Goal: Task Accomplishment & Management: Use online tool/utility

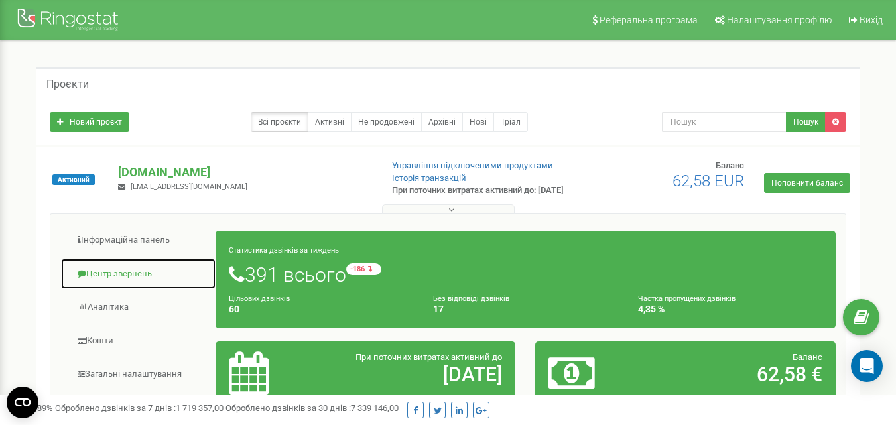
click at [103, 282] on link "Центр звернень" at bounding box center [138, 274] width 156 height 32
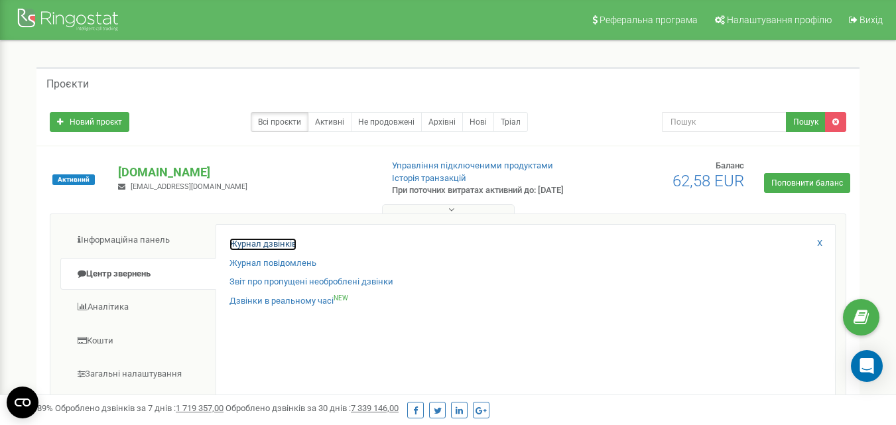
click at [268, 251] on link "Журнал дзвінків" at bounding box center [262, 244] width 67 height 13
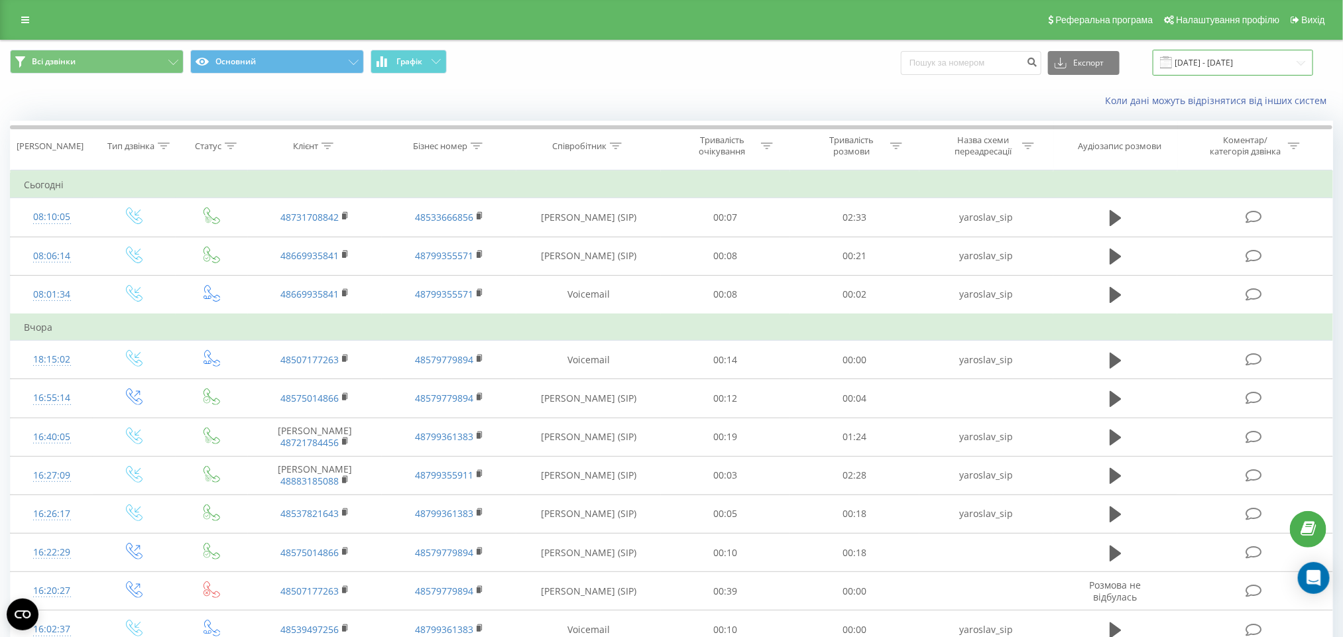
click at [1247, 56] on input "19.07.2025 - 19.08.2025" at bounding box center [1233, 63] width 160 height 26
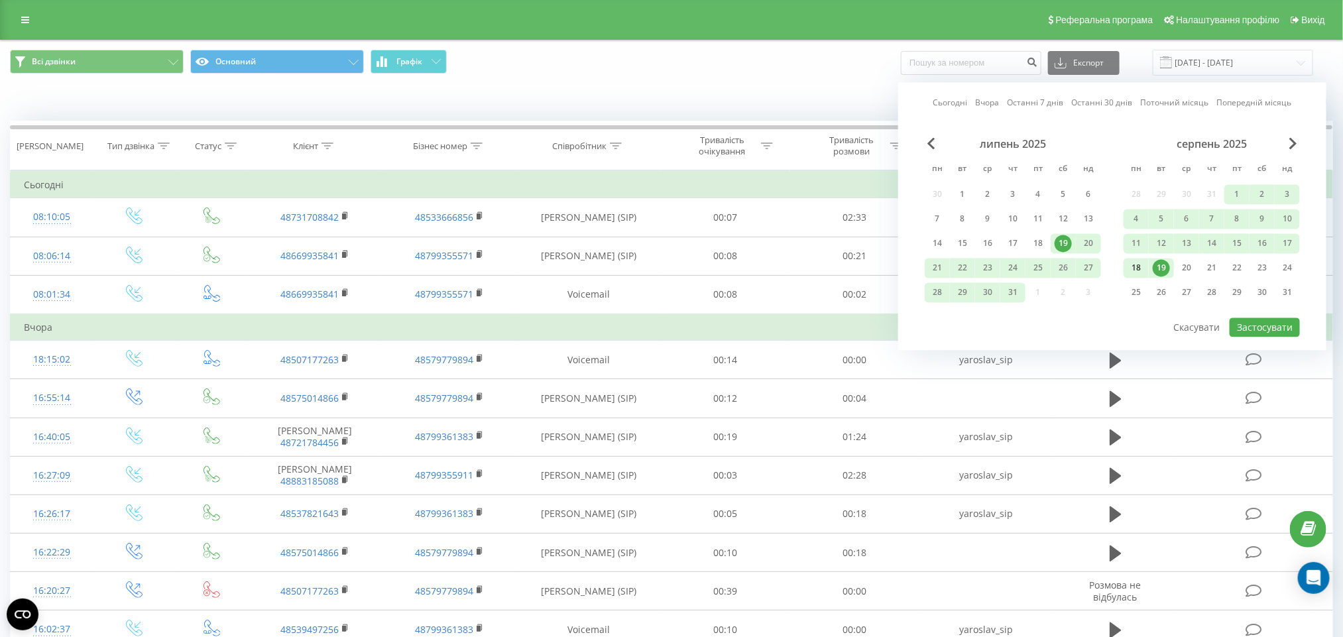
click at [1134, 259] on div "18" at bounding box center [1136, 269] width 25 height 20
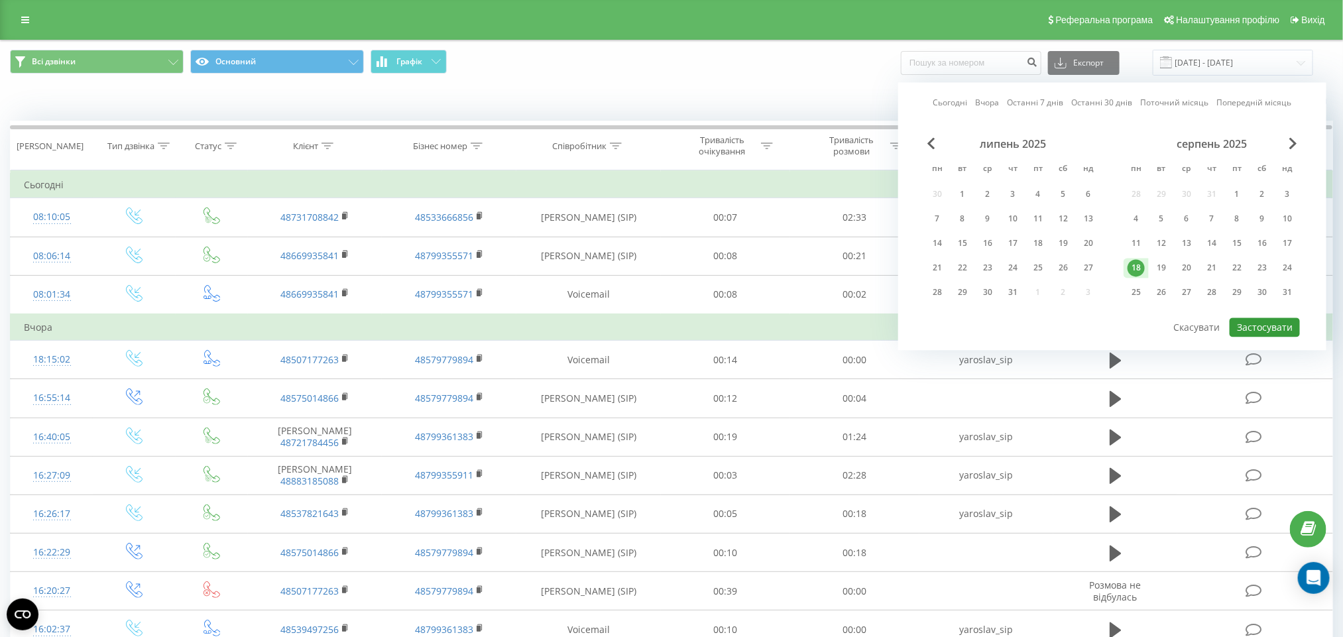
click at [1265, 318] on button "Застосувати" at bounding box center [1265, 327] width 70 height 19
type input "18.08.2025 - 18.08.2025"
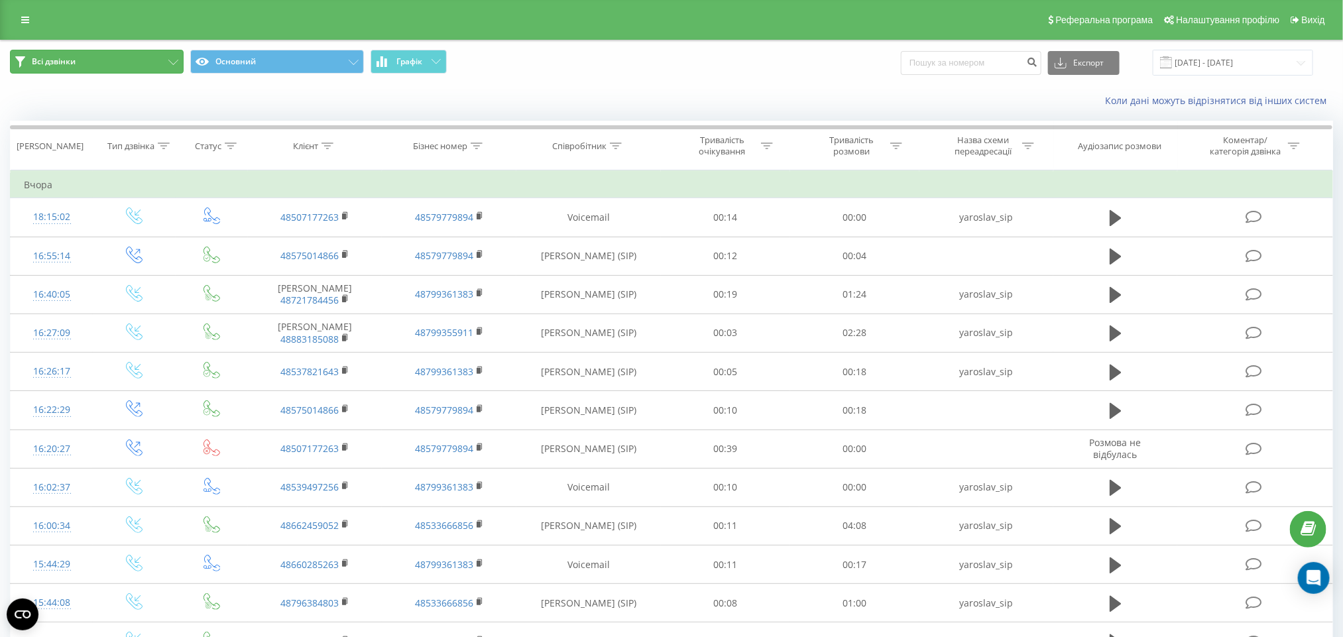
click at [150, 62] on button "Всі дзвінки" at bounding box center [97, 62] width 174 height 24
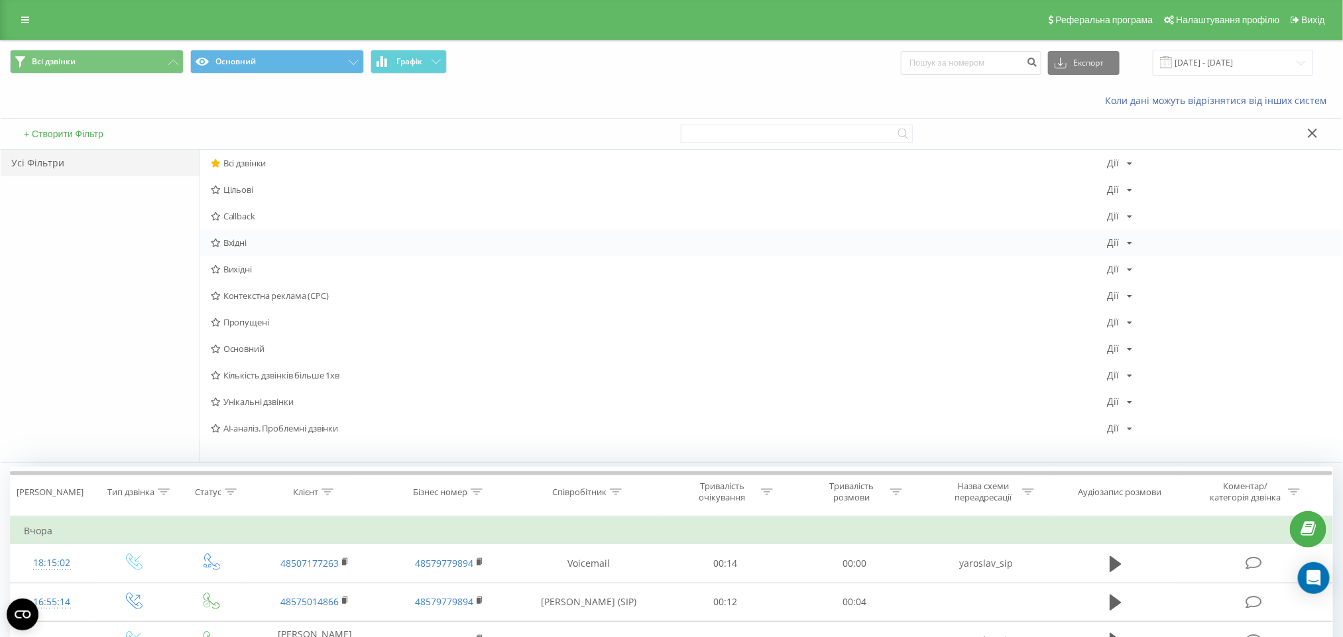
click at [231, 241] on span "Вхідні" at bounding box center [659, 242] width 897 height 9
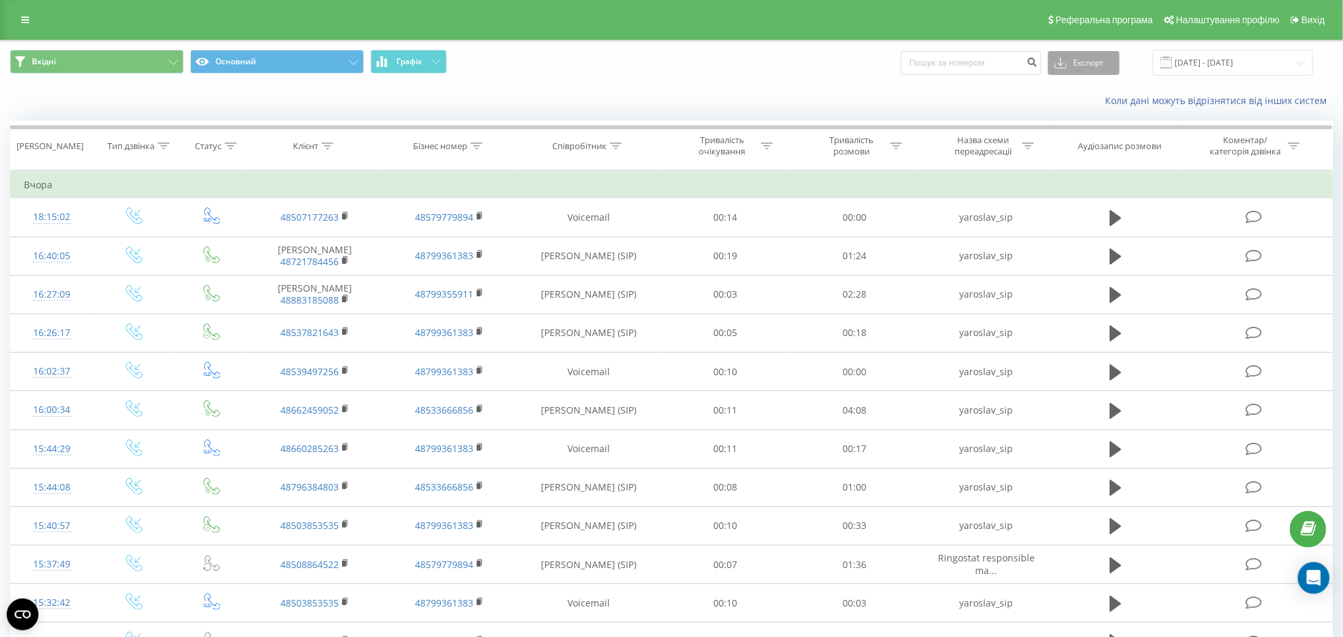
click at [1100, 58] on button "Експорт" at bounding box center [1084, 63] width 72 height 24
click at [1074, 109] on span ".xls" at bounding box center [1066, 111] width 15 height 13
click at [973, 70] on input at bounding box center [971, 63] width 141 height 24
paste input "798-537-008"
type input "48798537008"
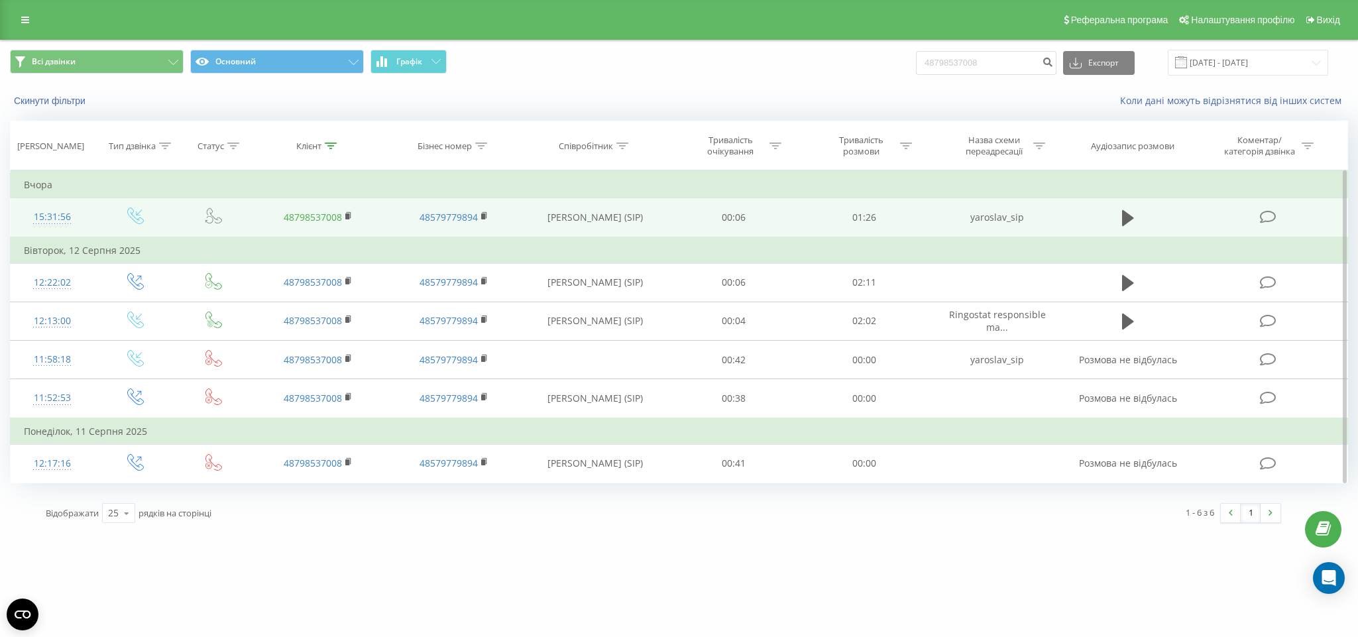
click at [303, 219] on link "48798537008" at bounding box center [313, 217] width 58 height 13
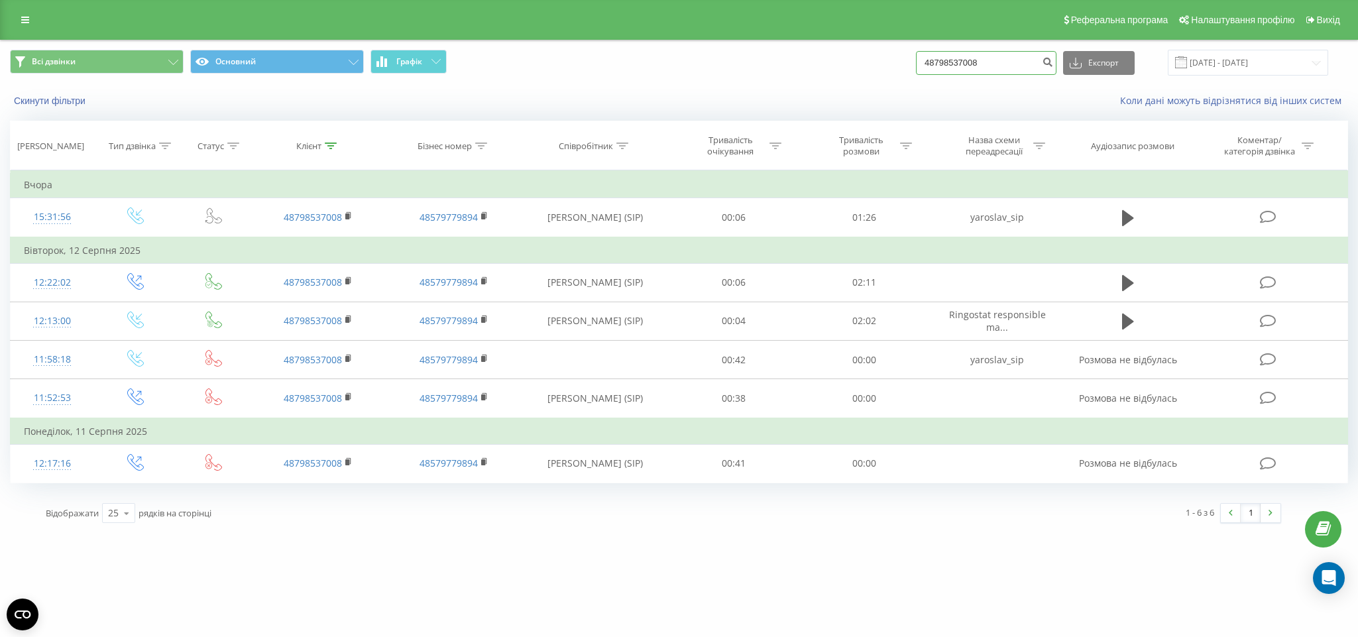
click at [1001, 62] on input "48798537008" at bounding box center [986, 63] width 141 height 24
paste input "539497256"
type input "48539497256"
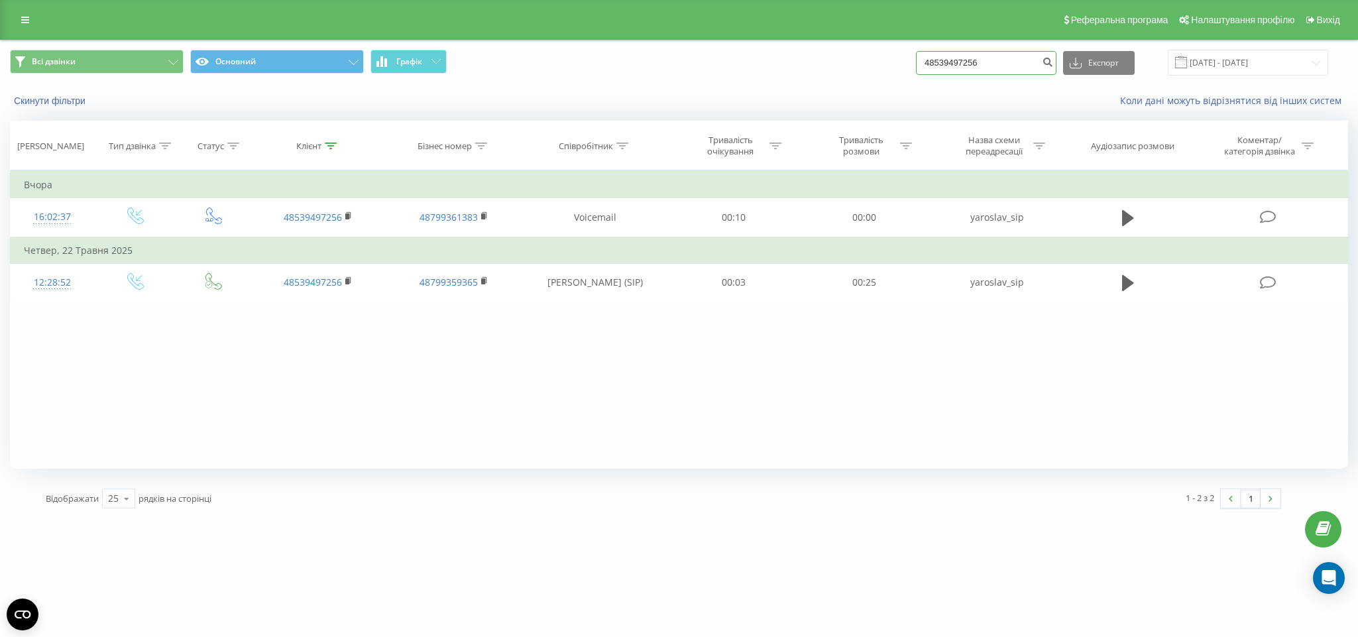
click at [1026, 64] on input "48539497256" at bounding box center [986, 63] width 141 height 24
paste input "660285263"
type input "48660285263"
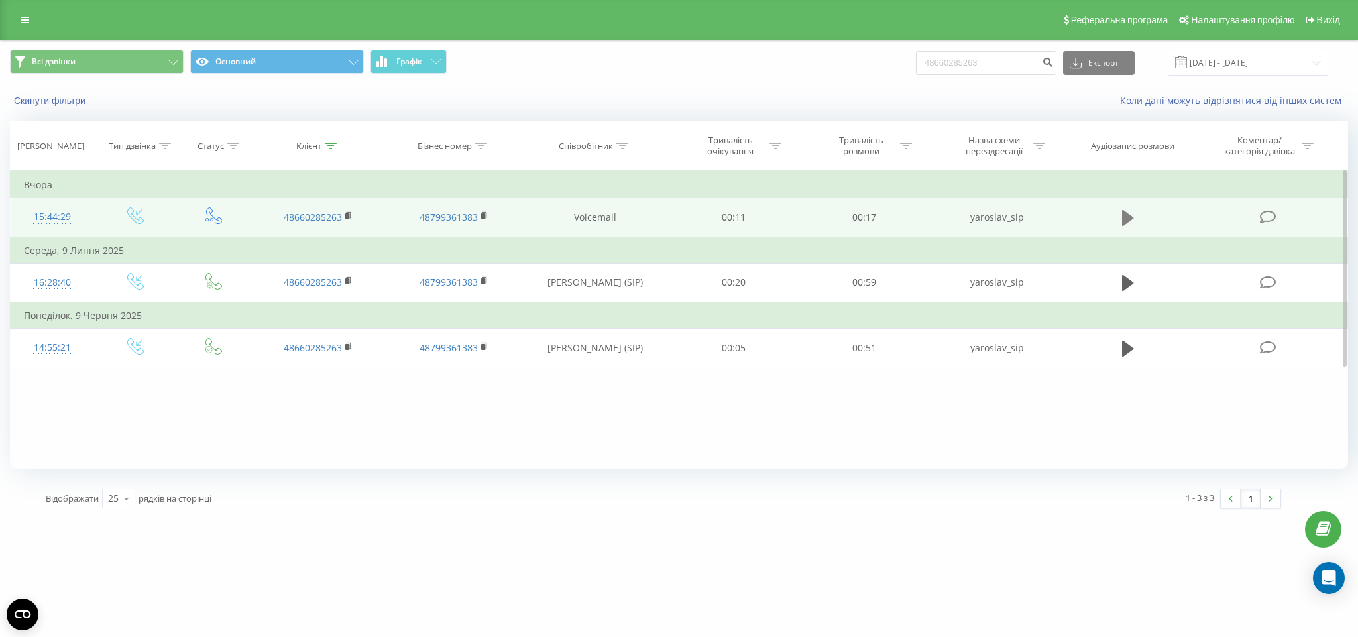
click at [1126, 219] on icon at bounding box center [1128, 218] width 12 height 16
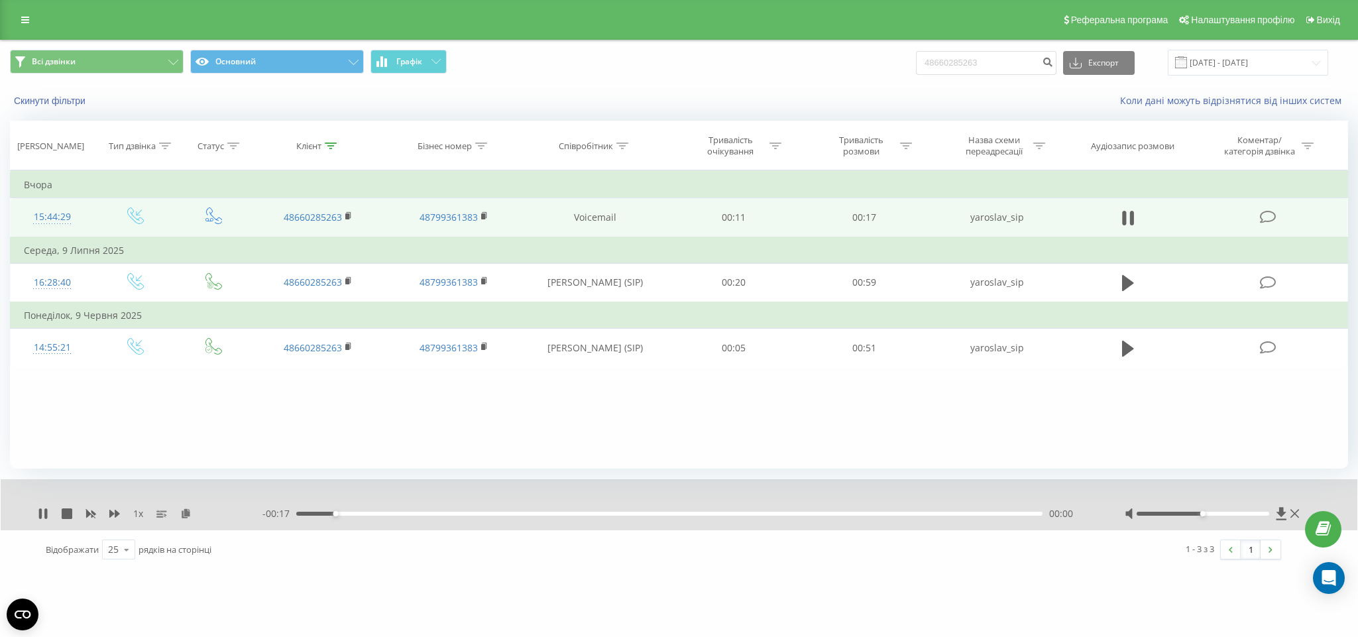
click at [346, 512] on div "00:00" at bounding box center [669, 514] width 746 height 4
click at [1124, 215] on icon at bounding box center [1124, 218] width 4 height 15
click at [40, 511] on icon at bounding box center [43, 513] width 8 height 11
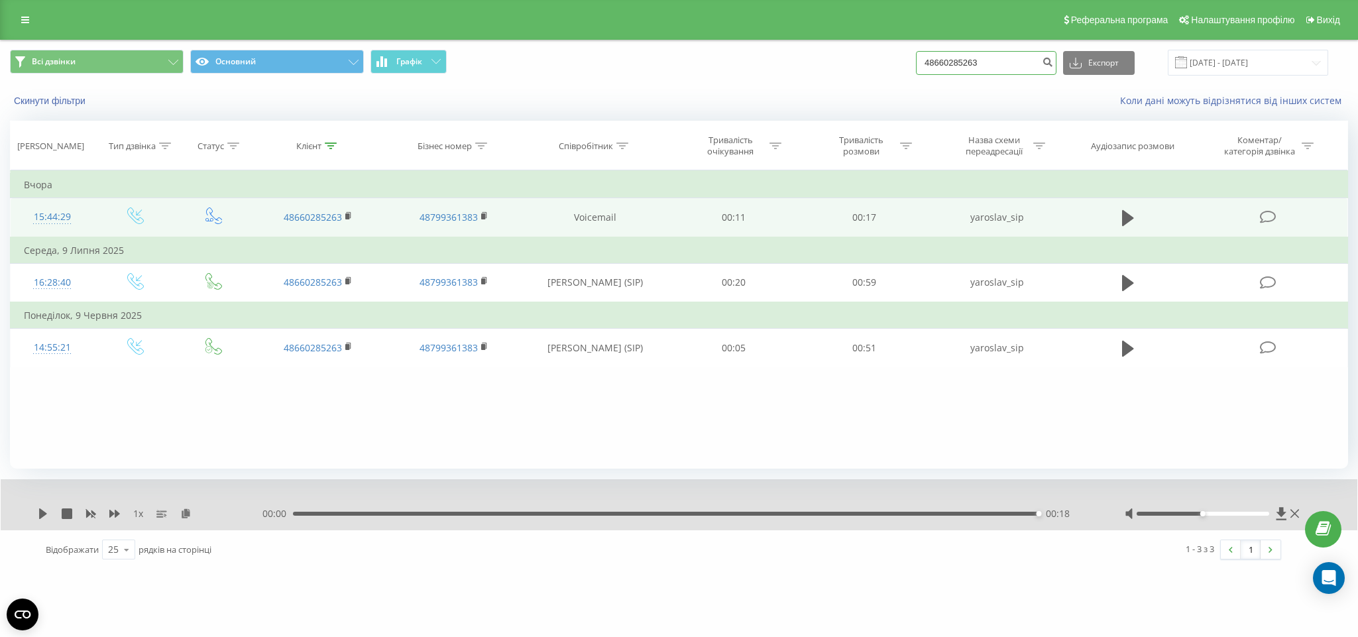
click at [1015, 60] on input "48660285263" at bounding box center [986, 63] width 141 height 24
paste input "57566421"
type input "48575664213"
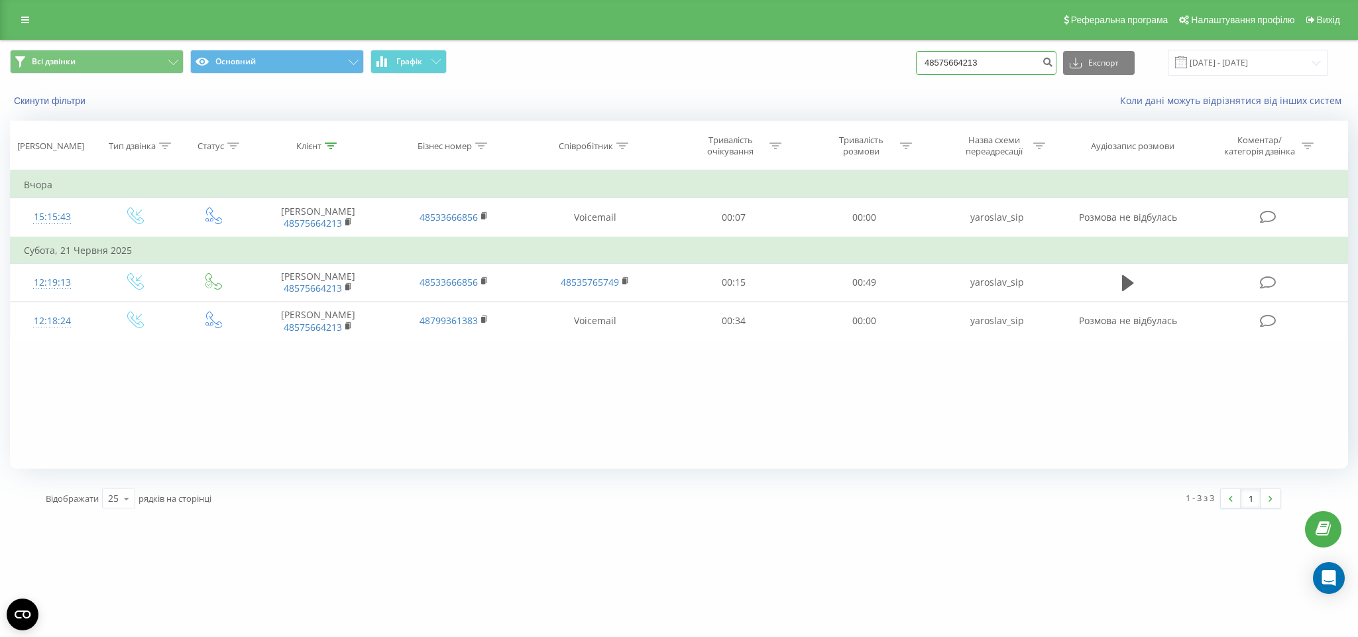
click at [1015, 72] on input "48575664213" at bounding box center [986, 63] width 141 height 24
paste input "15755141"
type input "48515755141"
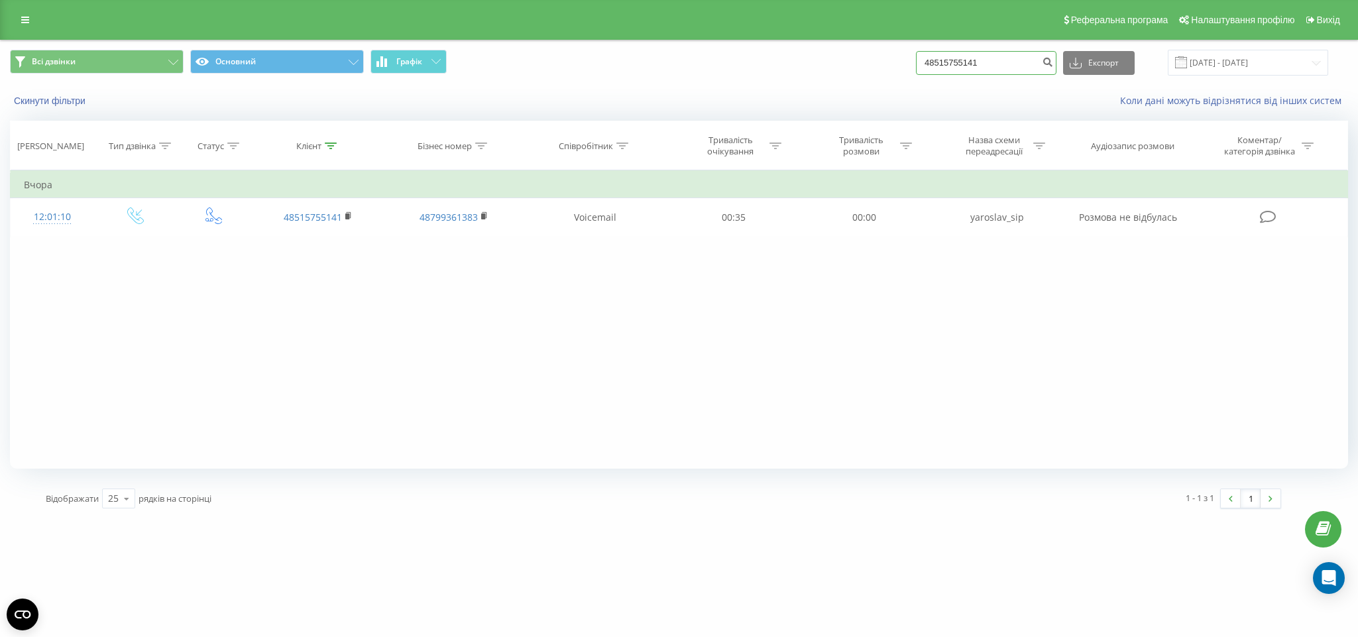
click at [1018, 72] on input "48515755141" at bounding box center [986, 63] width 141 height 24
paste input "0224447"
type input "48502244471"
click at [988, 60] on input "48502244471" at bounding box center [986, 63] width 141 height 24
paste input "731400483"
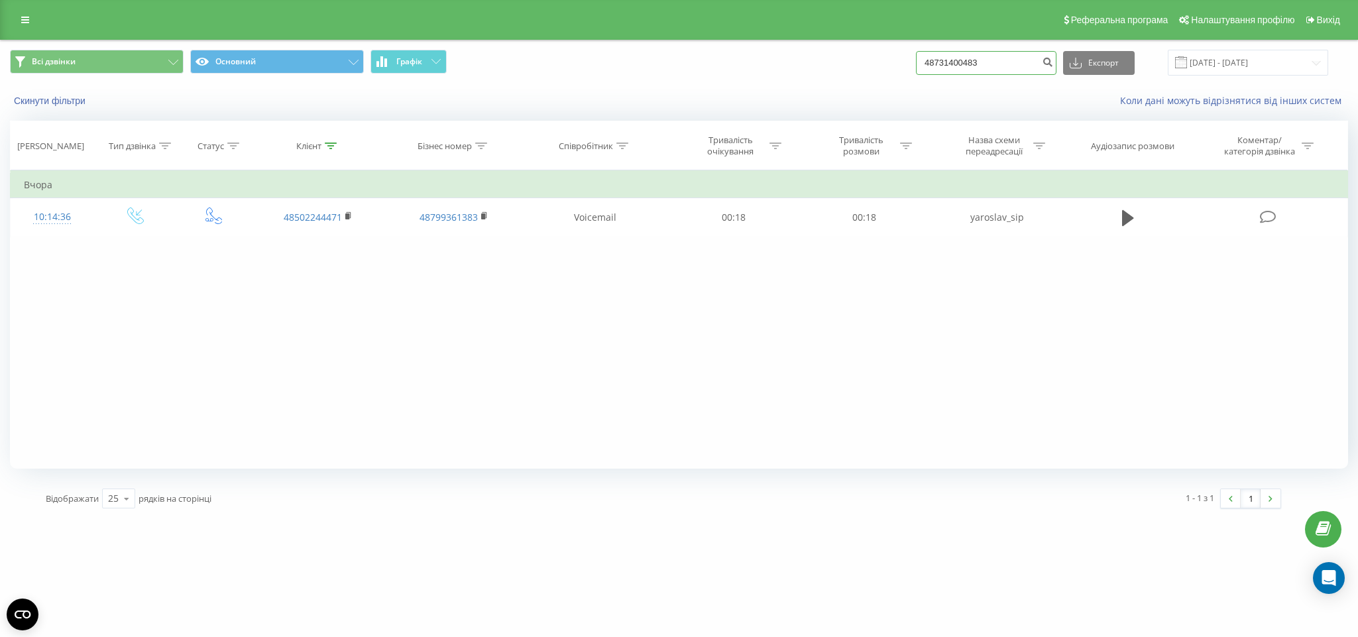
type input "48731400483"
